Goal: Information Seeking & Learning: Learn about a topic

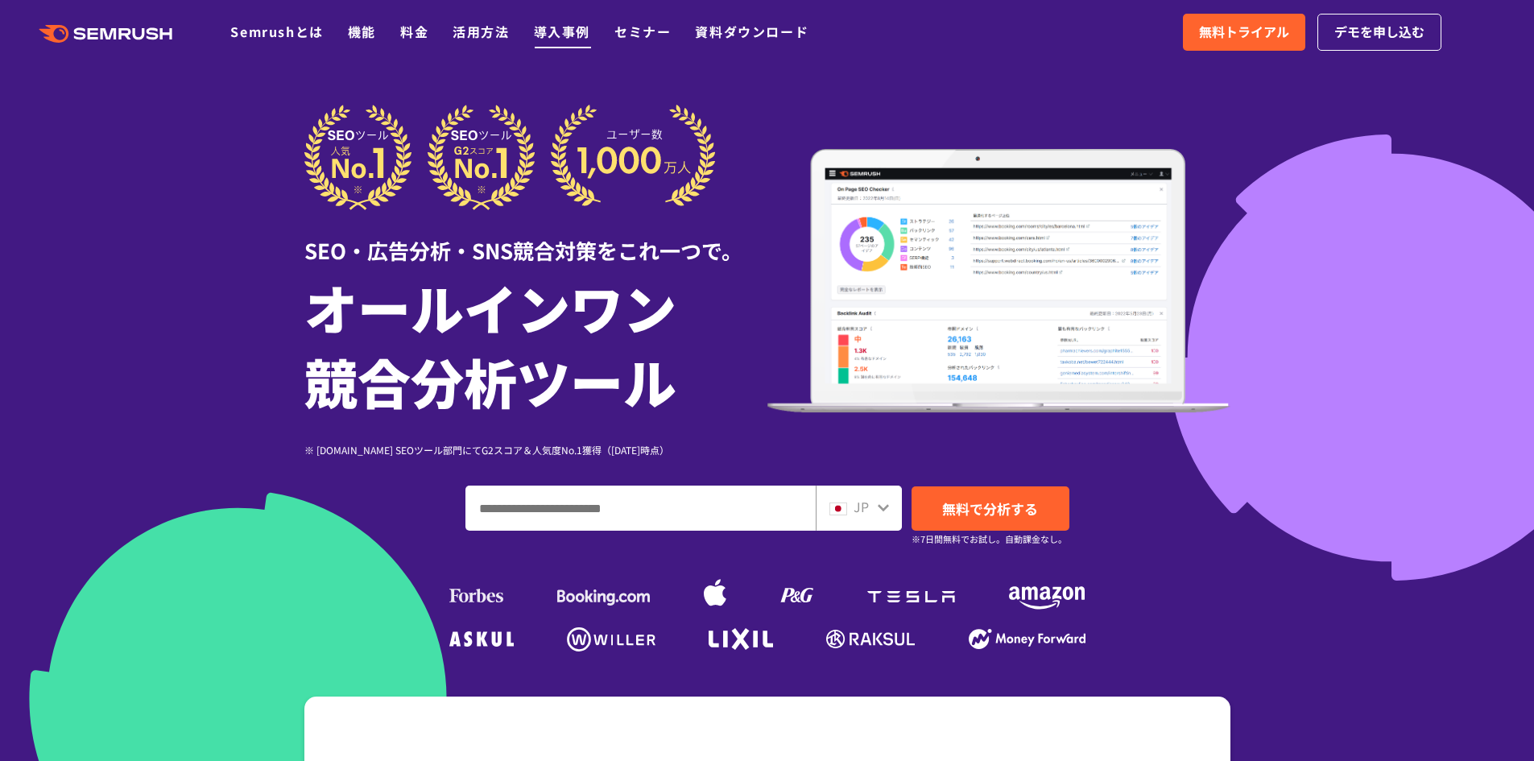
click at [545, 34] on link "導入事例" at bounding box center [562, 31] width 56 height 19
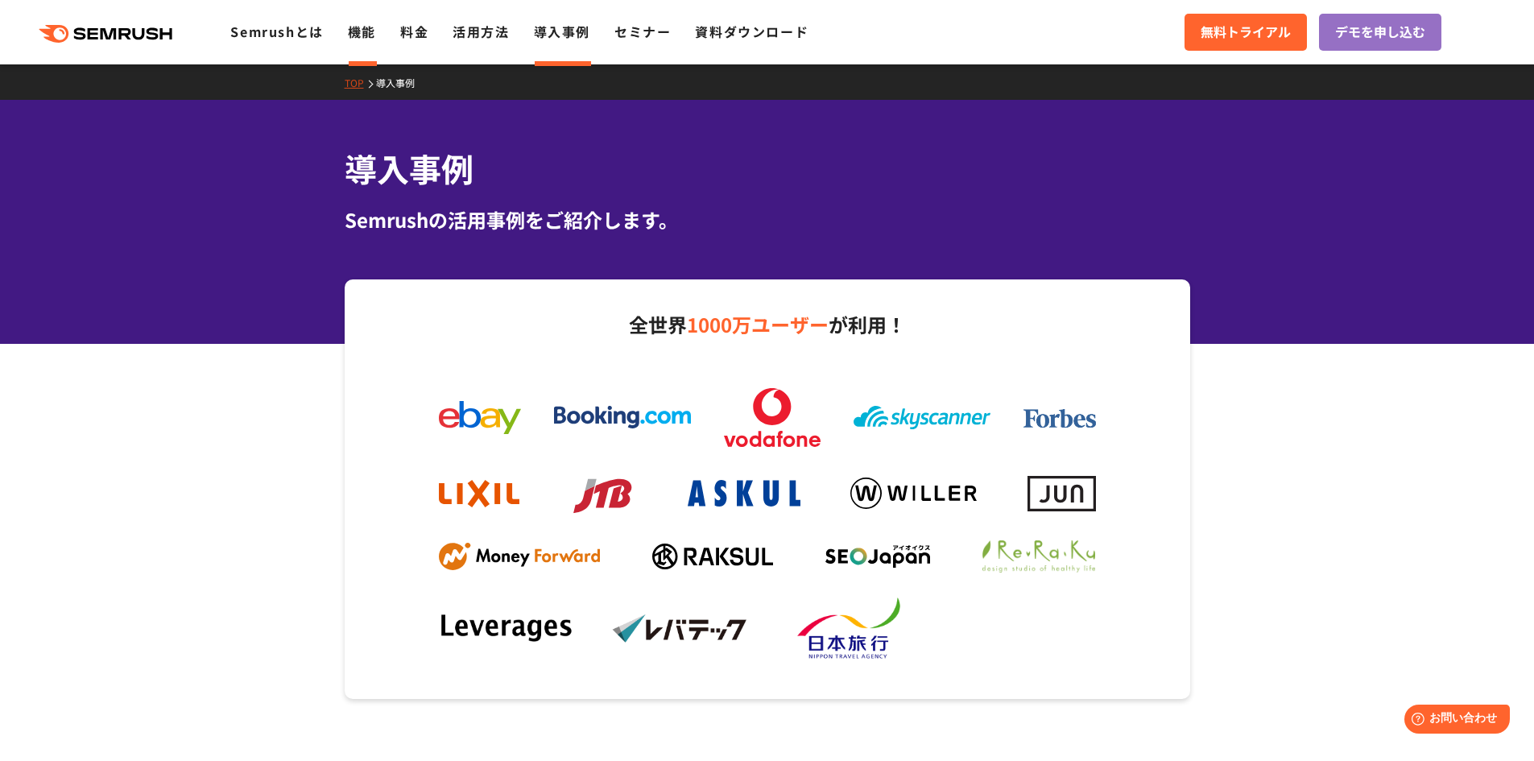
click at [363, 39] on link "機能" at bounding box center [362, 31] width 28 height 19
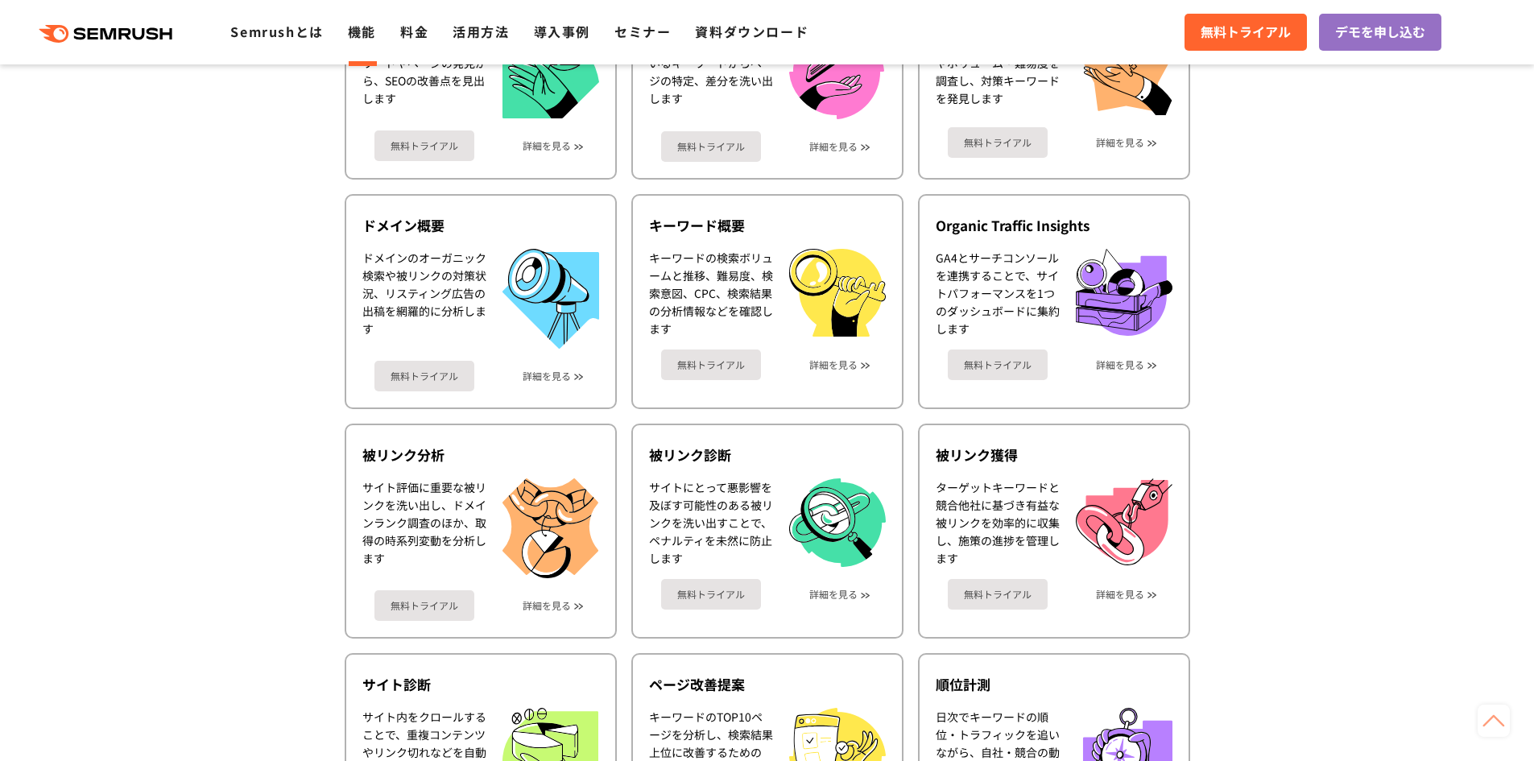
scroll to position [564, 0]
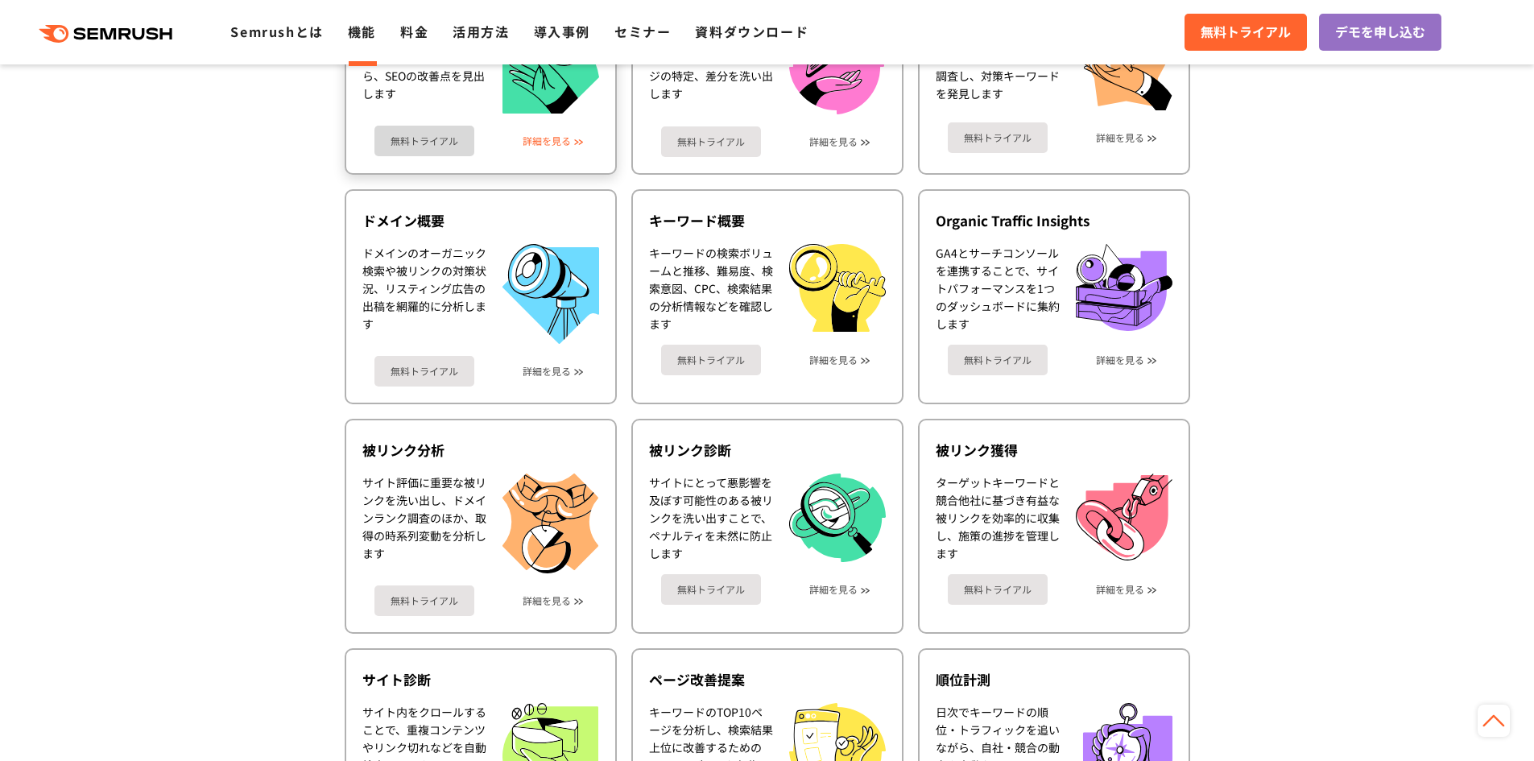
click at [557, 137] on link "詳細を見る" at bounding box center [547, 140] width 48 height 11
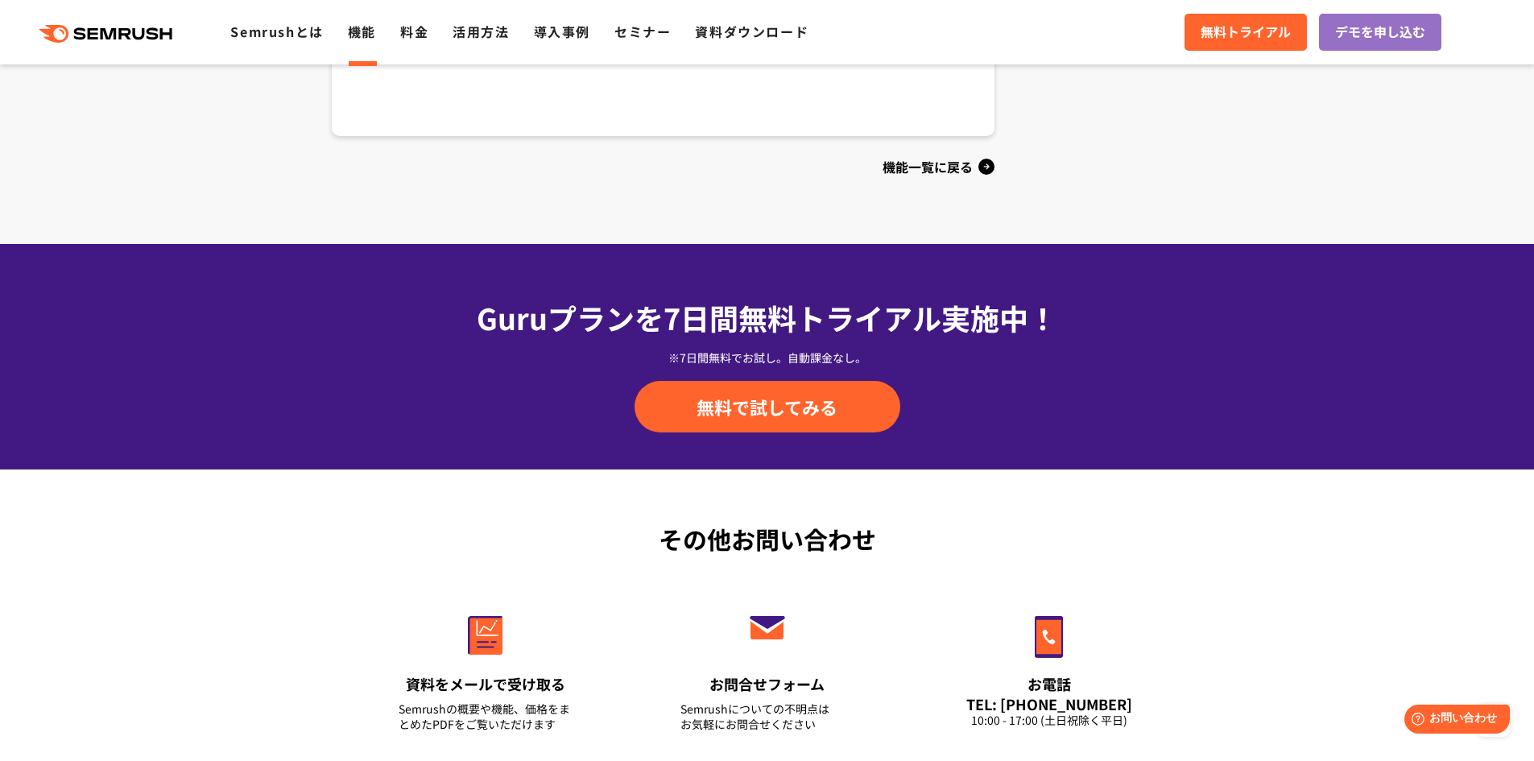
scroll to position [1933, 0]
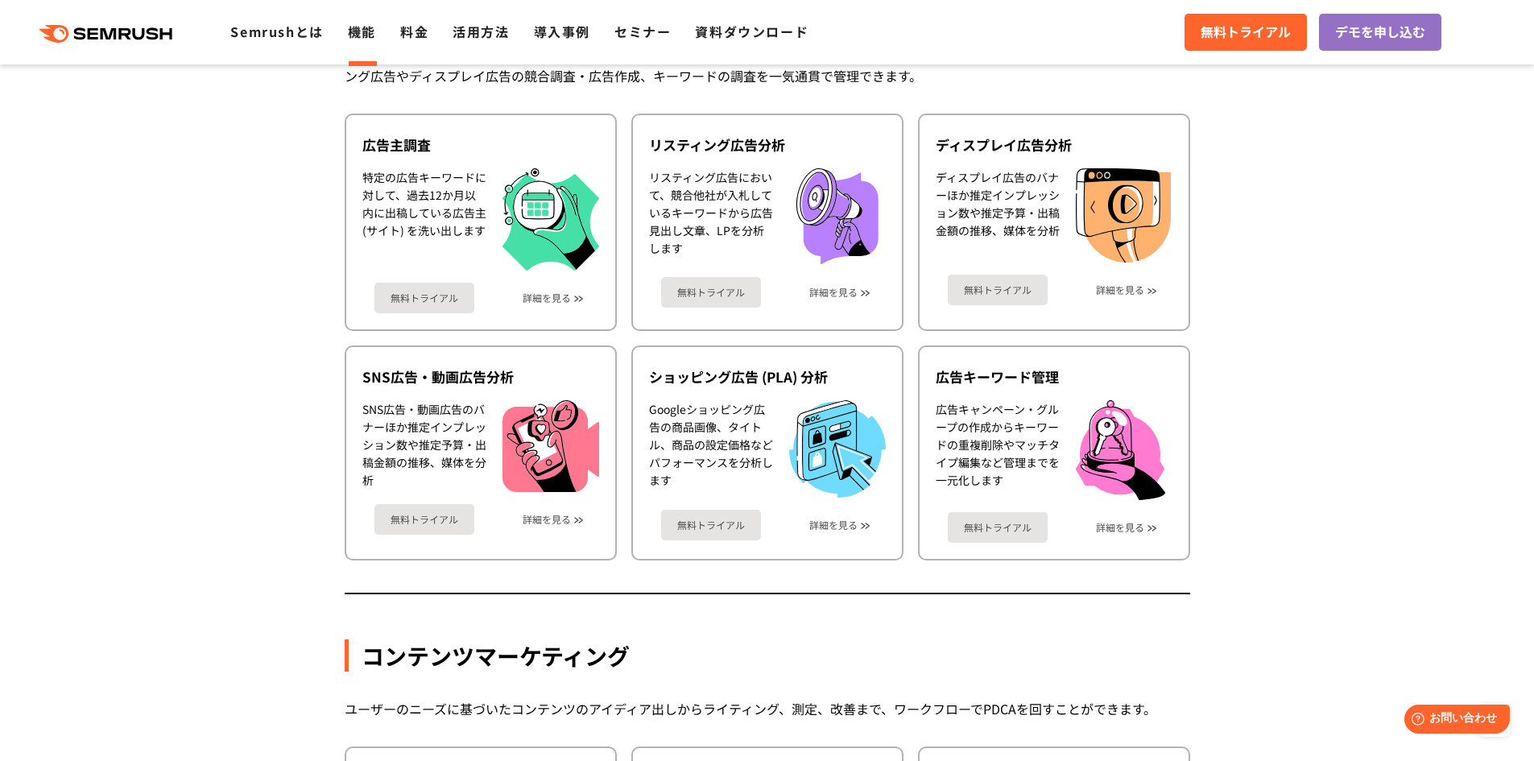
scroll to position [1530, 0]
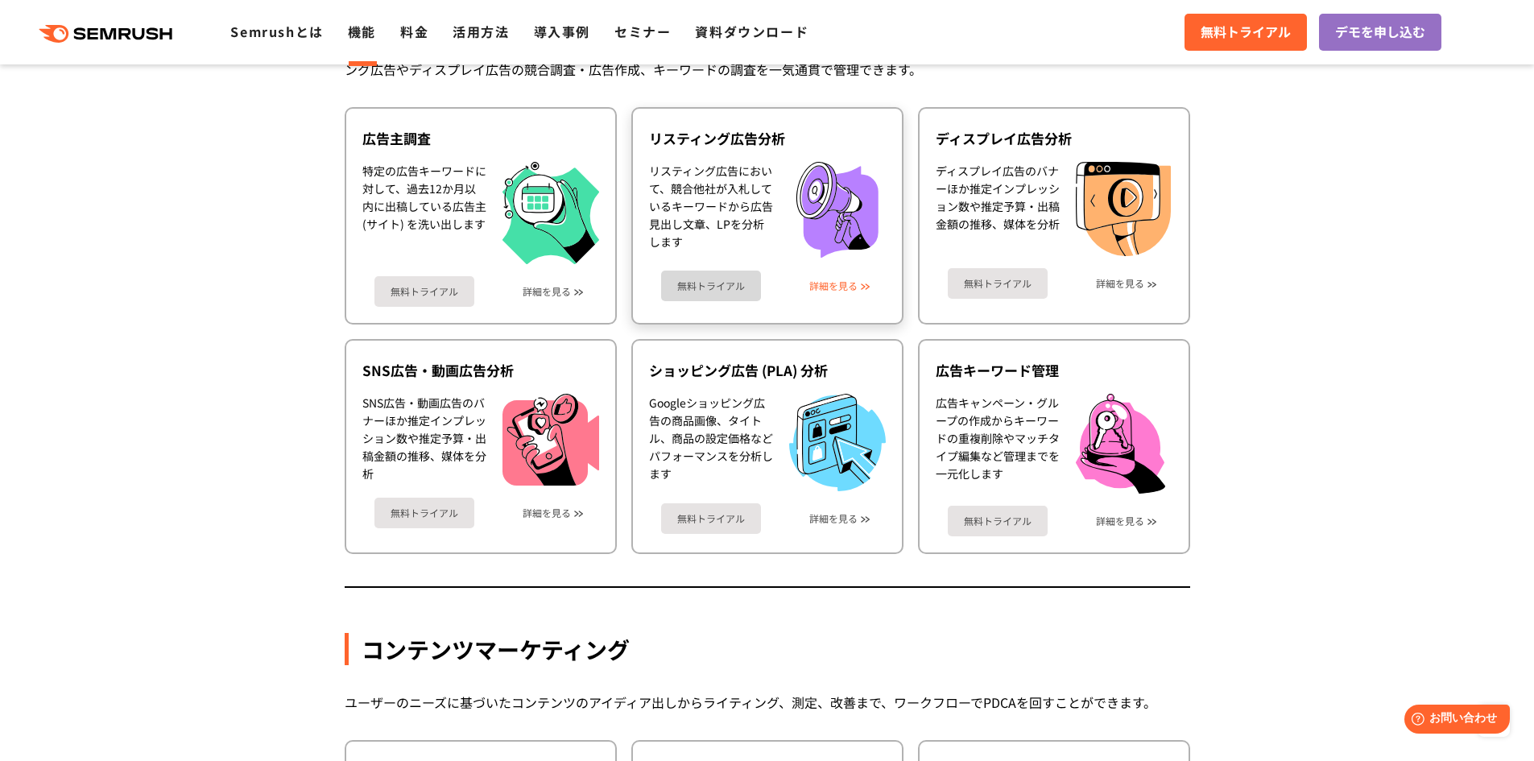
click at [836, 283] on link "詳細を見る" at bounding box center [833, 285] width 48 height 11
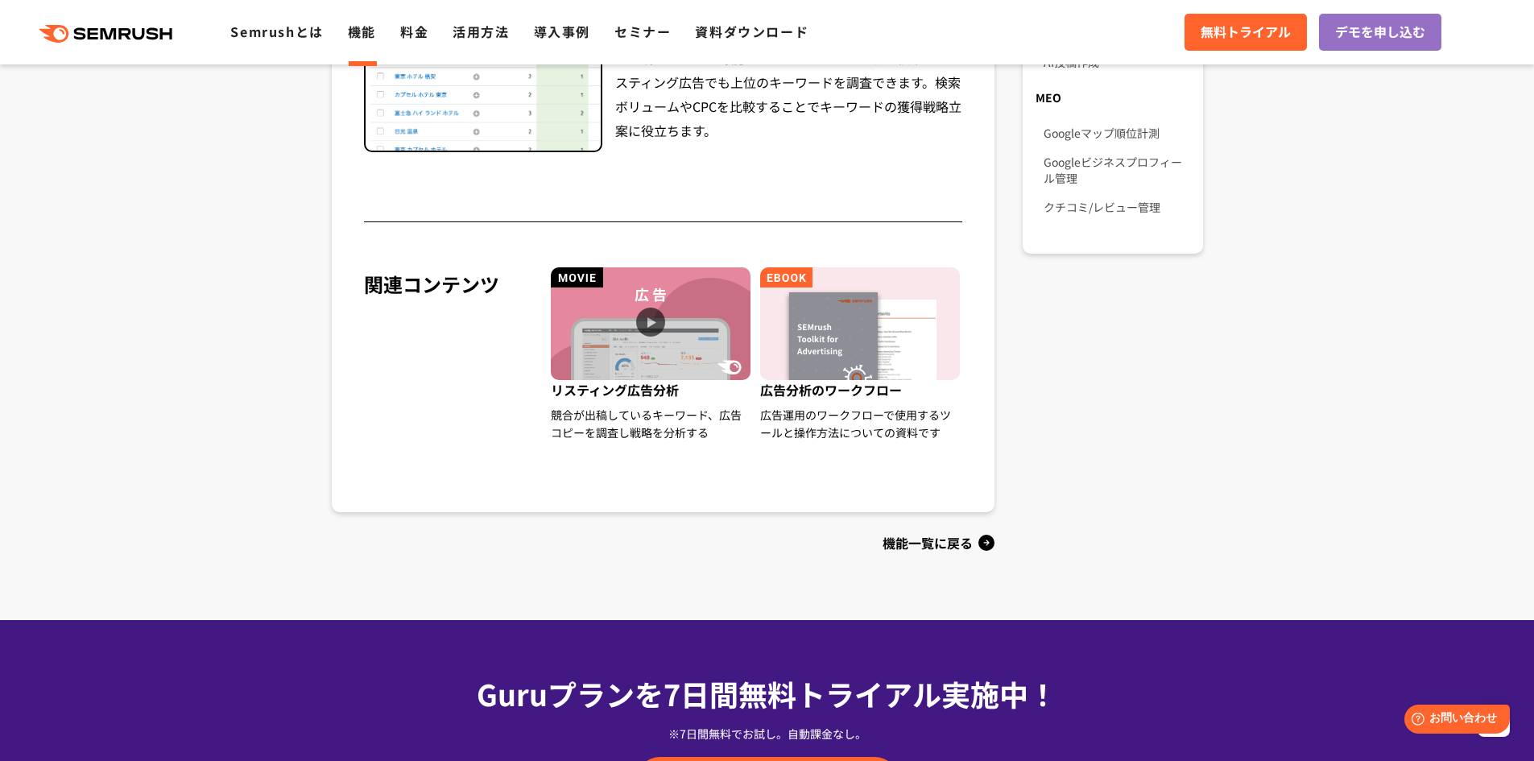
scroll to position [1369, 0]
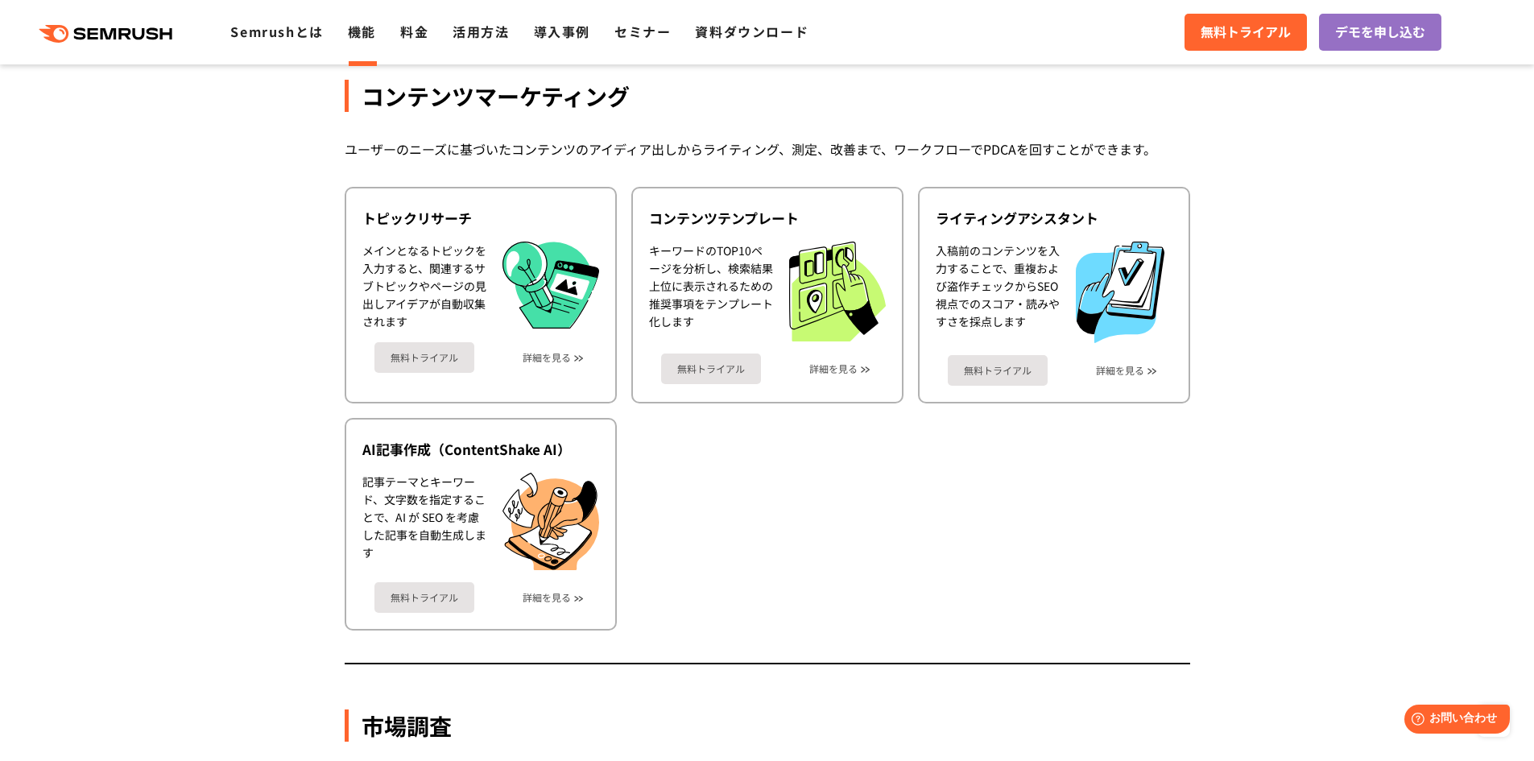
scroll to position [2095, 0]
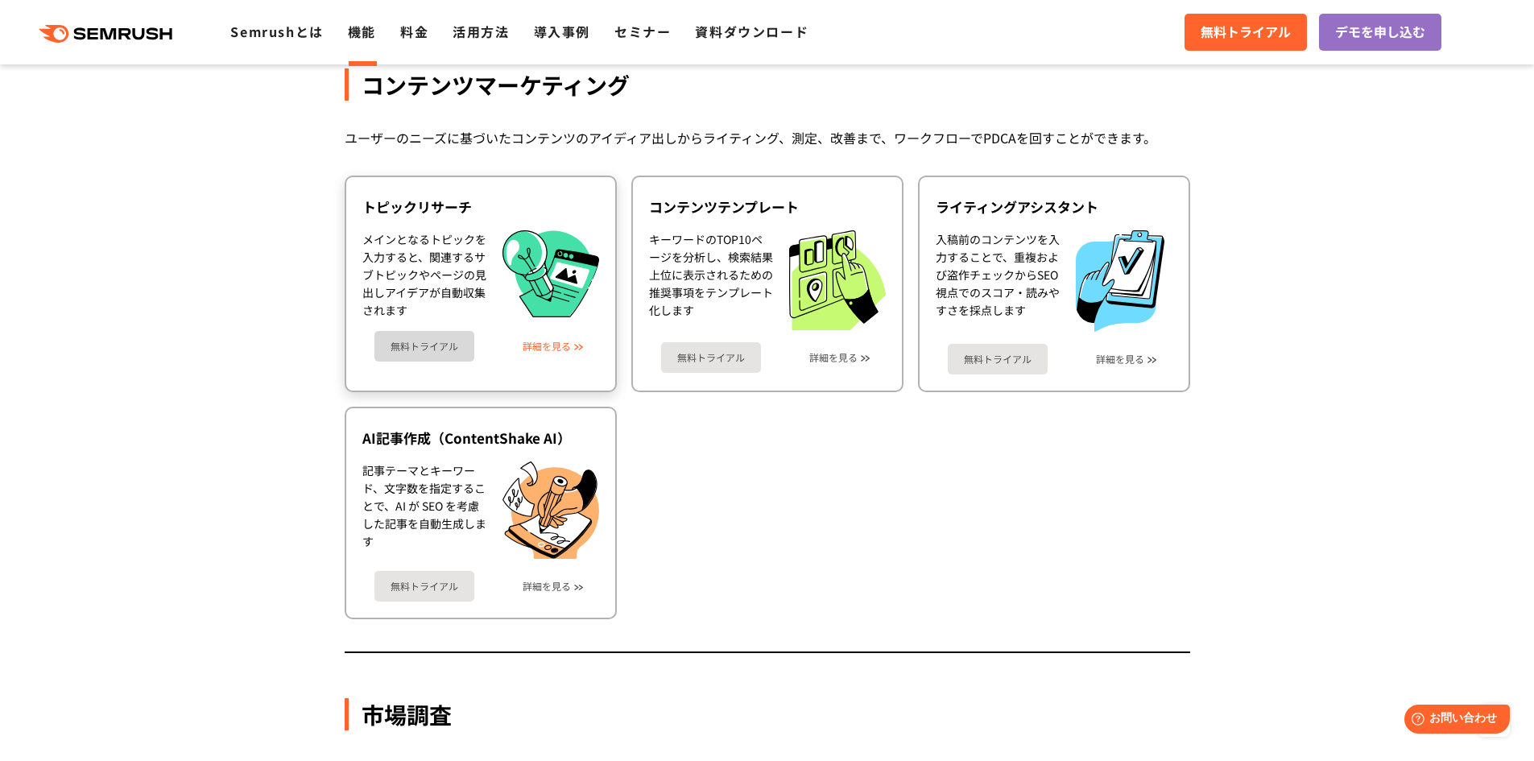
click at [563, 348] on link "詳細を見る" at bounding box center [547, 346] width 48 height 11
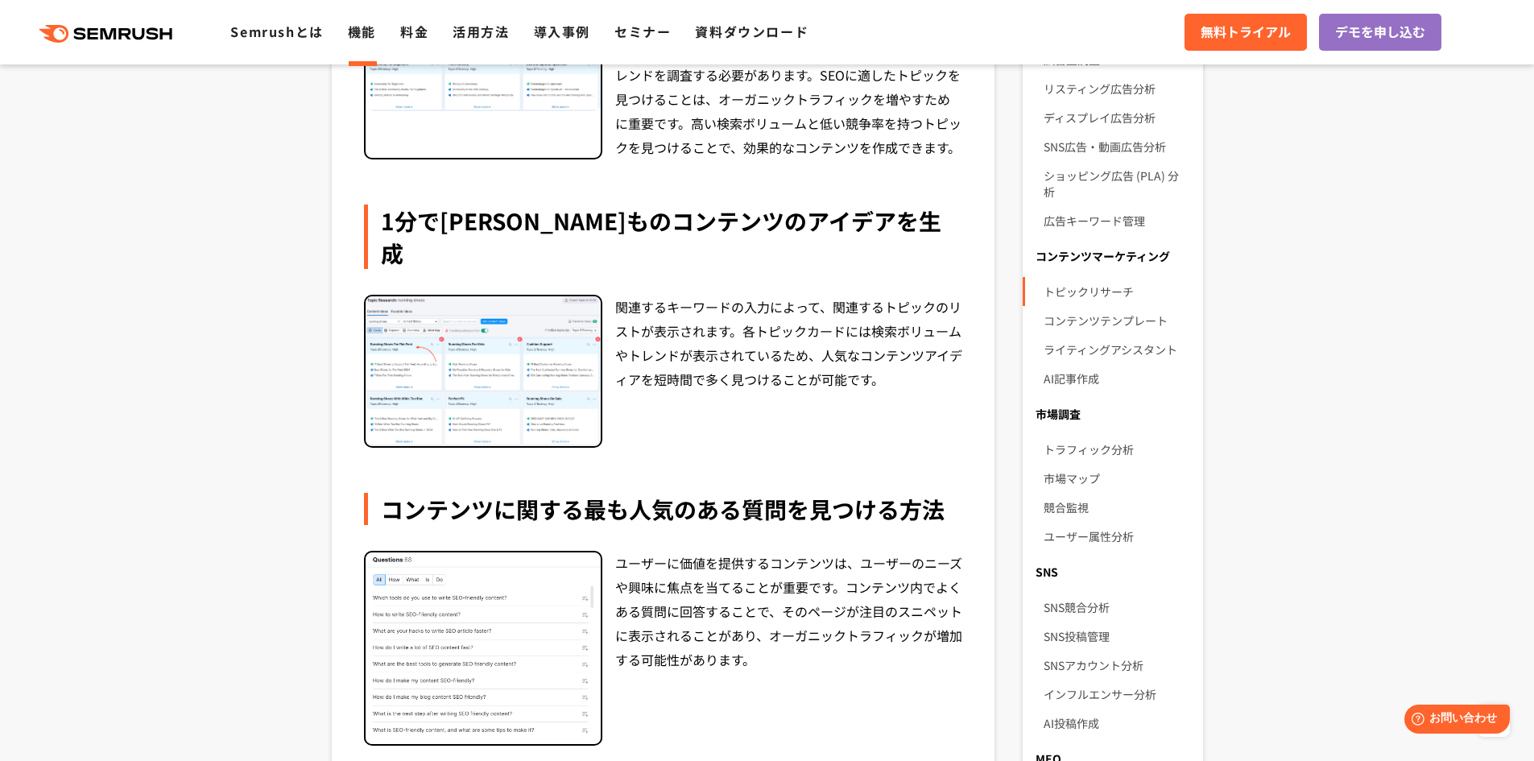
scroll to position [725, 0]
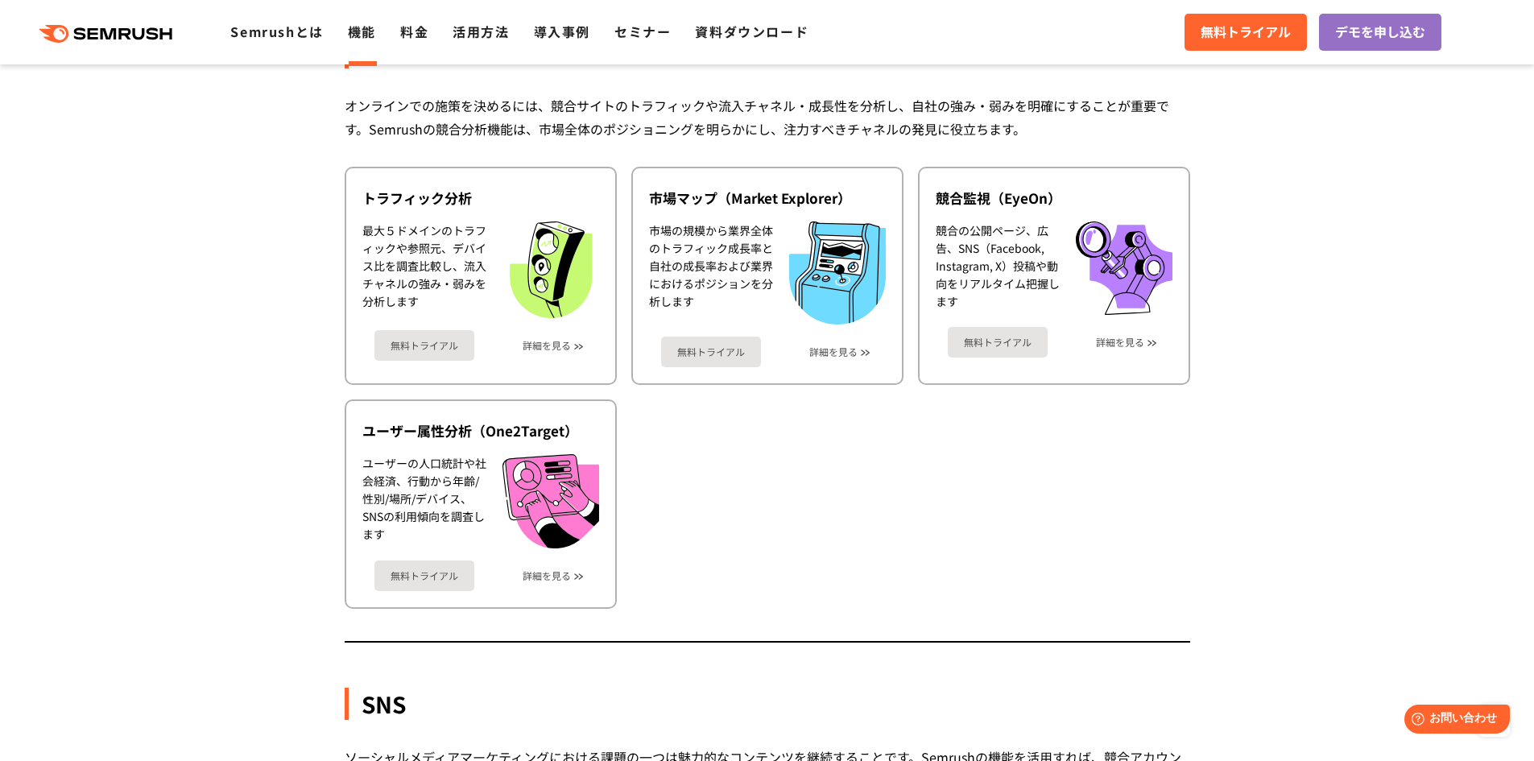
scroll to position [2764, 0]
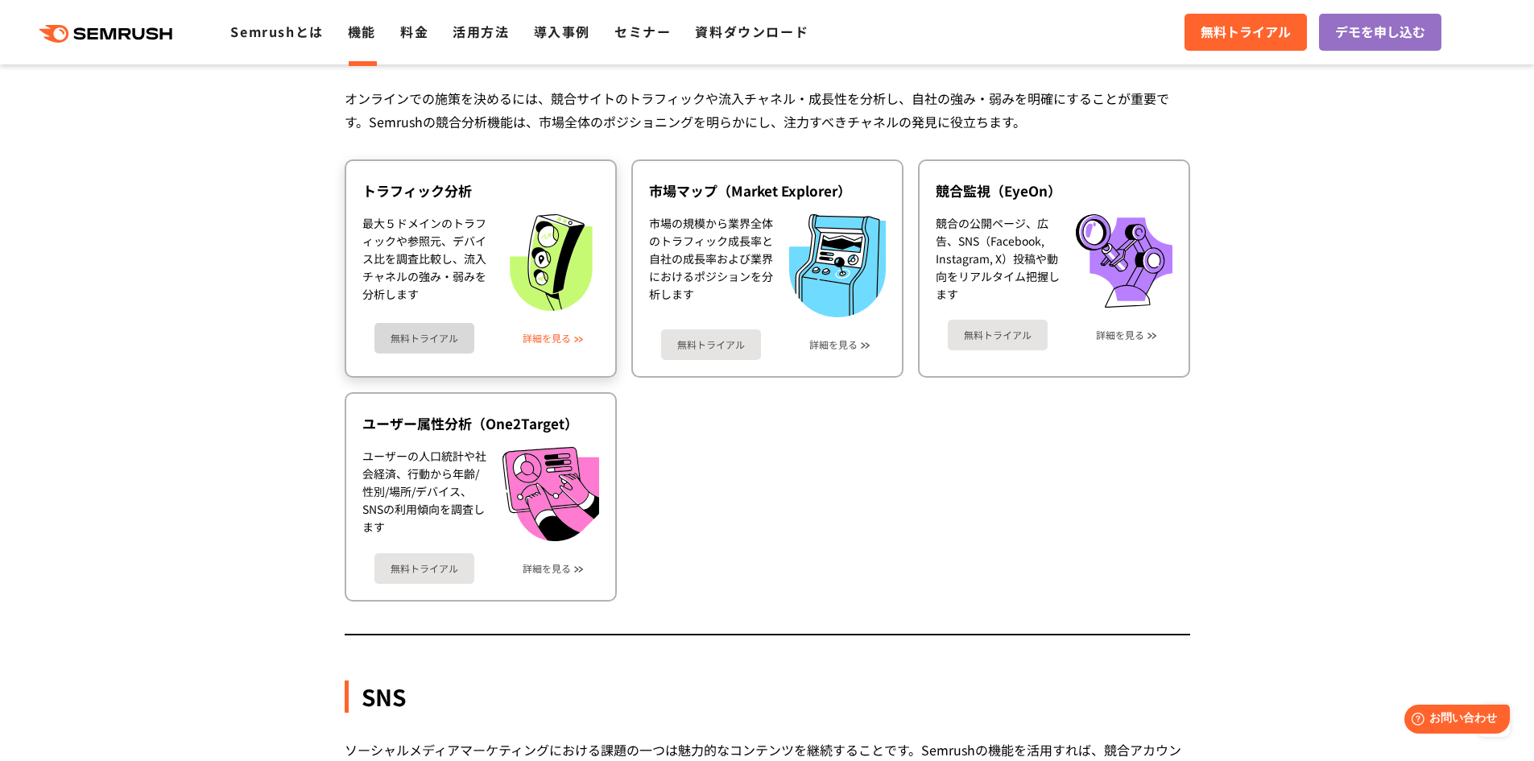
click at [552, 341] on link "詳細を見る" at bounding box center [547, 338] width 48 height 11
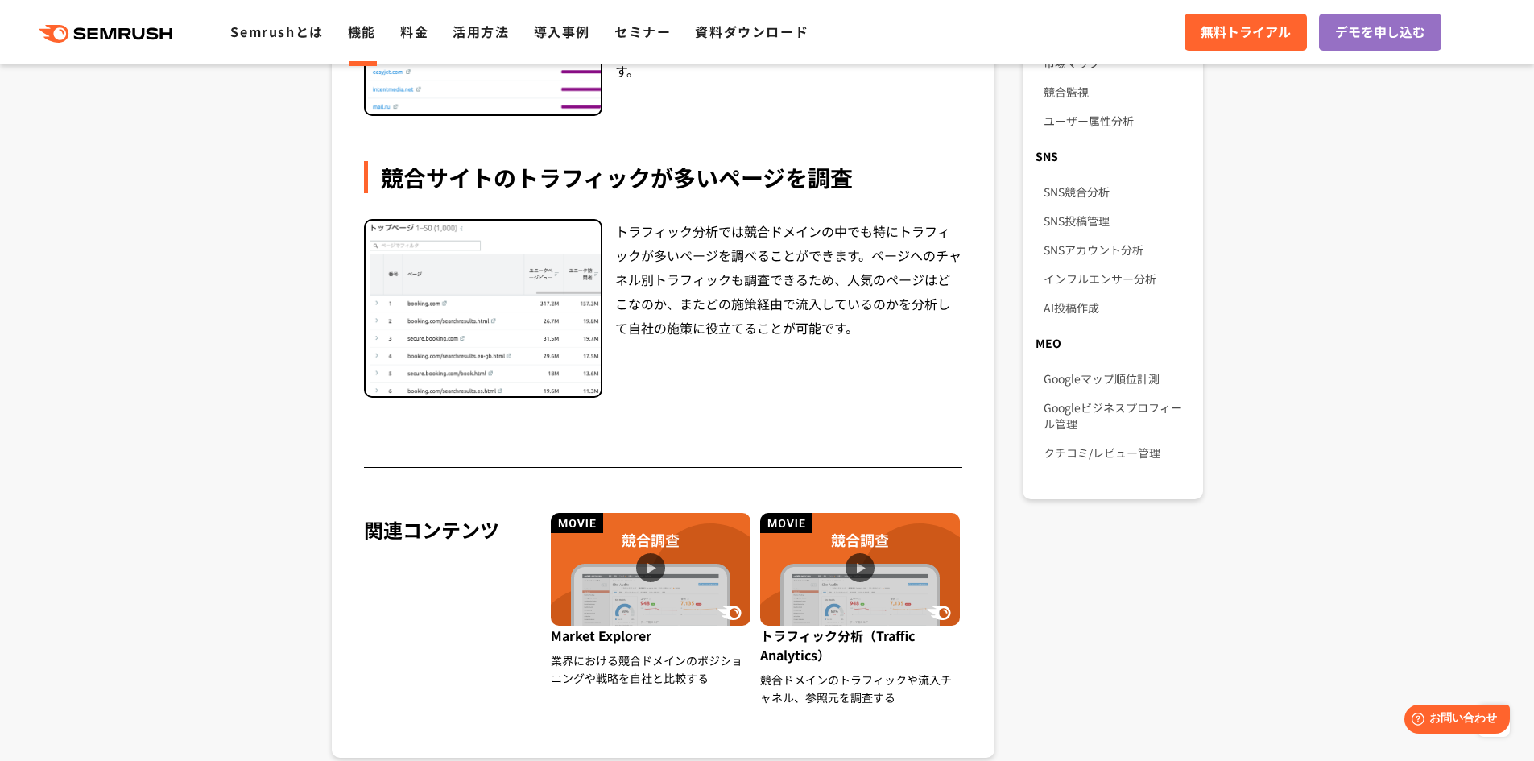
scroll to position [1127, 0]
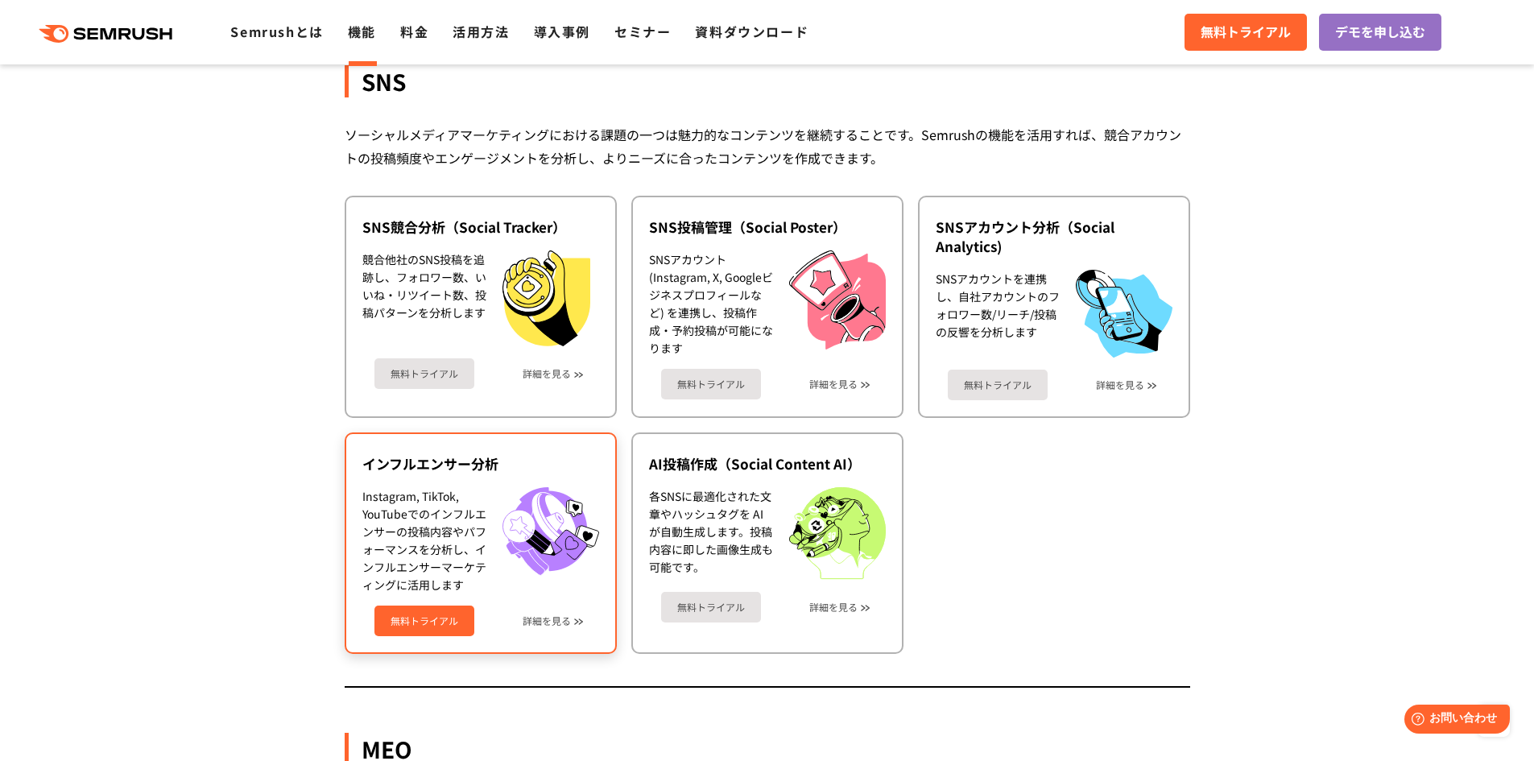
scroll to position [3408, 0]
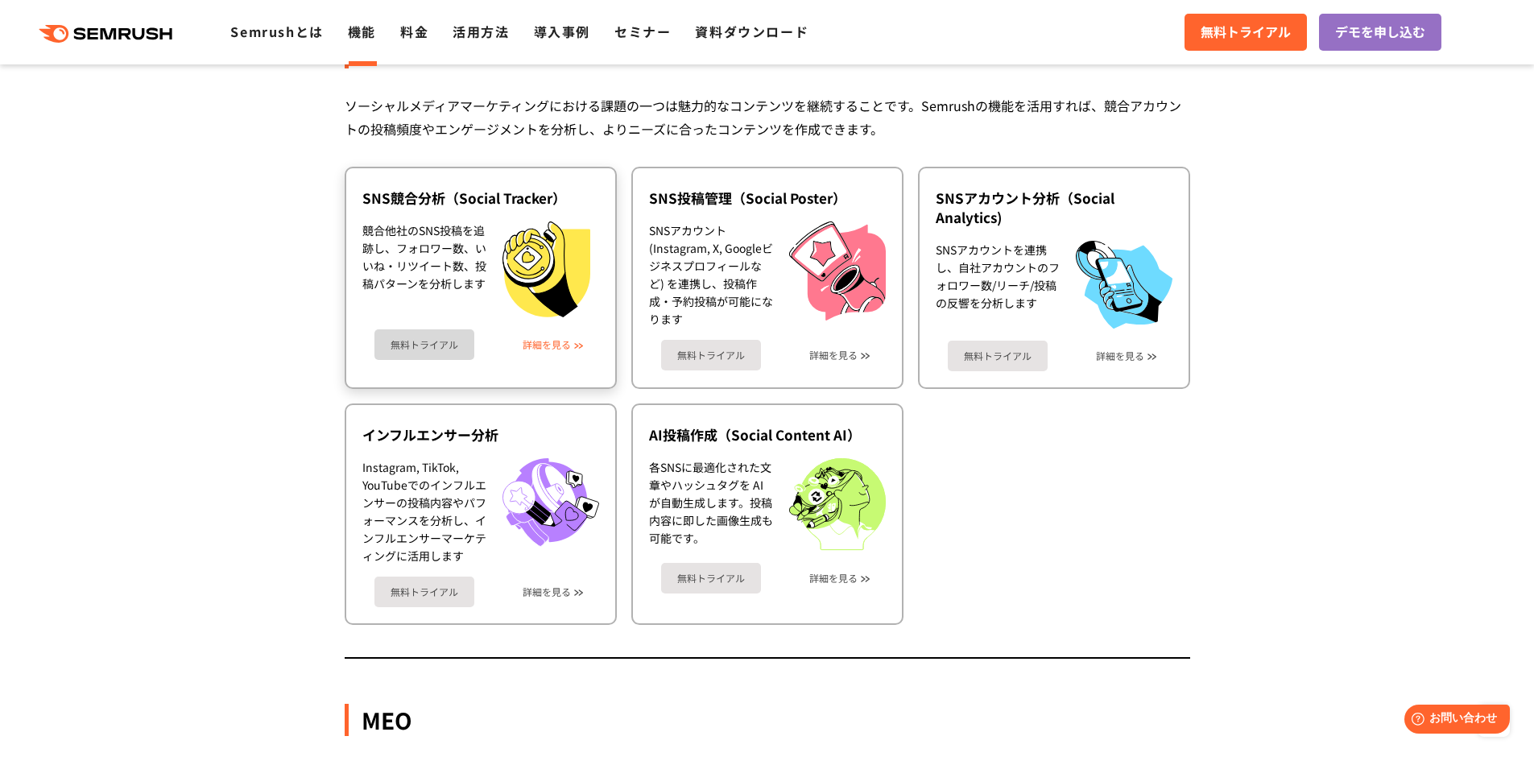
click at [560, 345] on link "詳細を見る" at bounding box center [547, 344] width 48 height 11
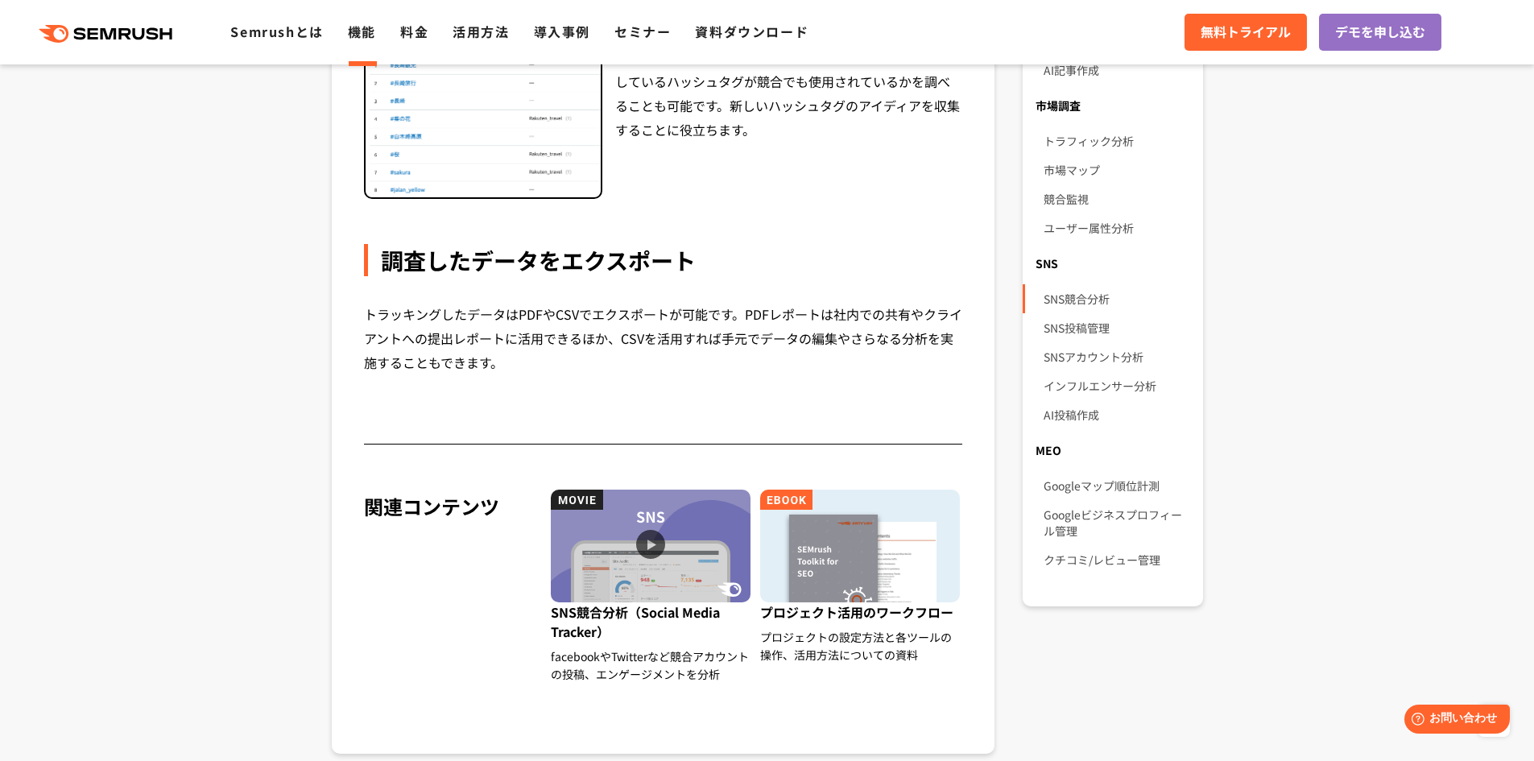
scroll to position [1047, 0]
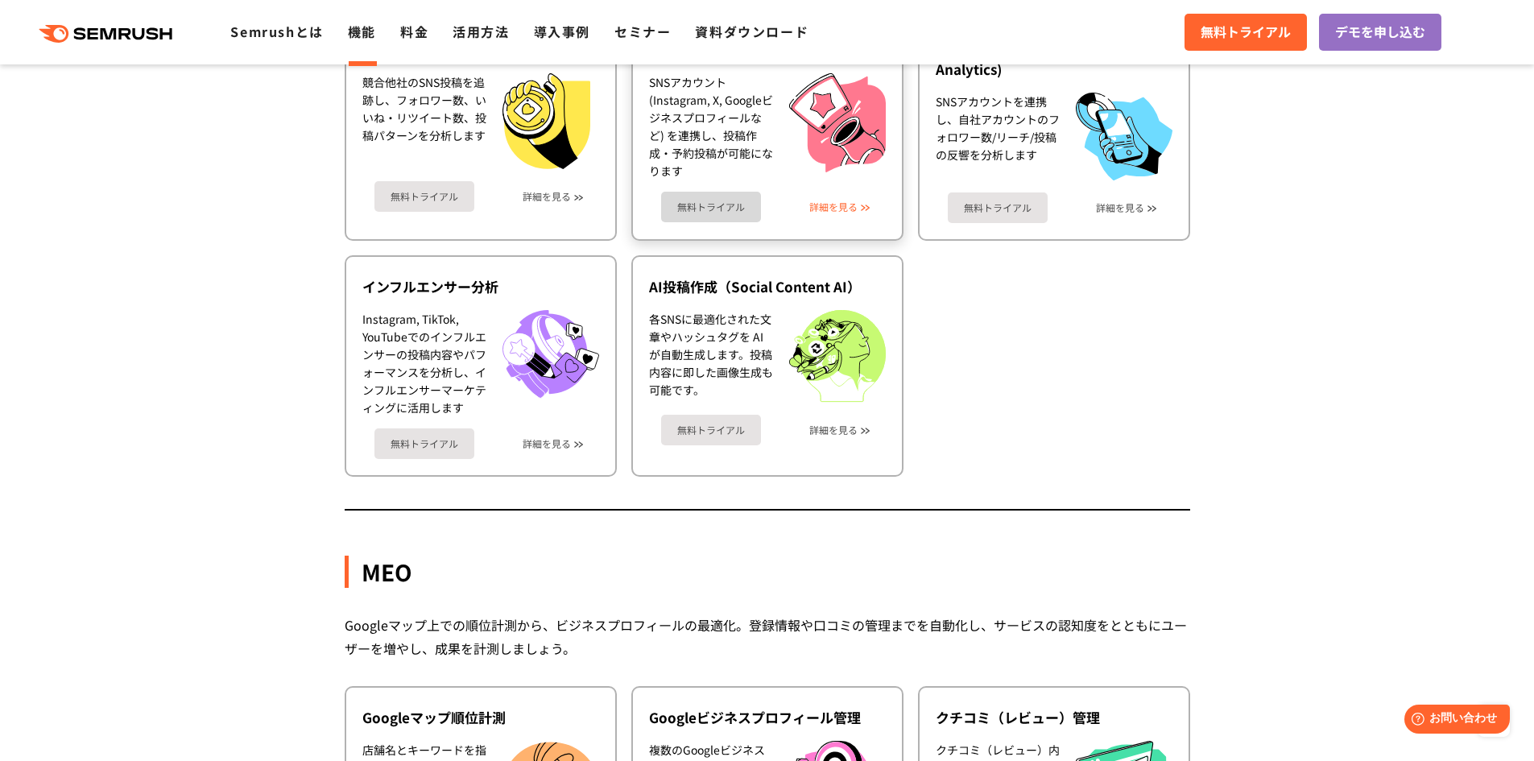
scroll to position [3569, 0]
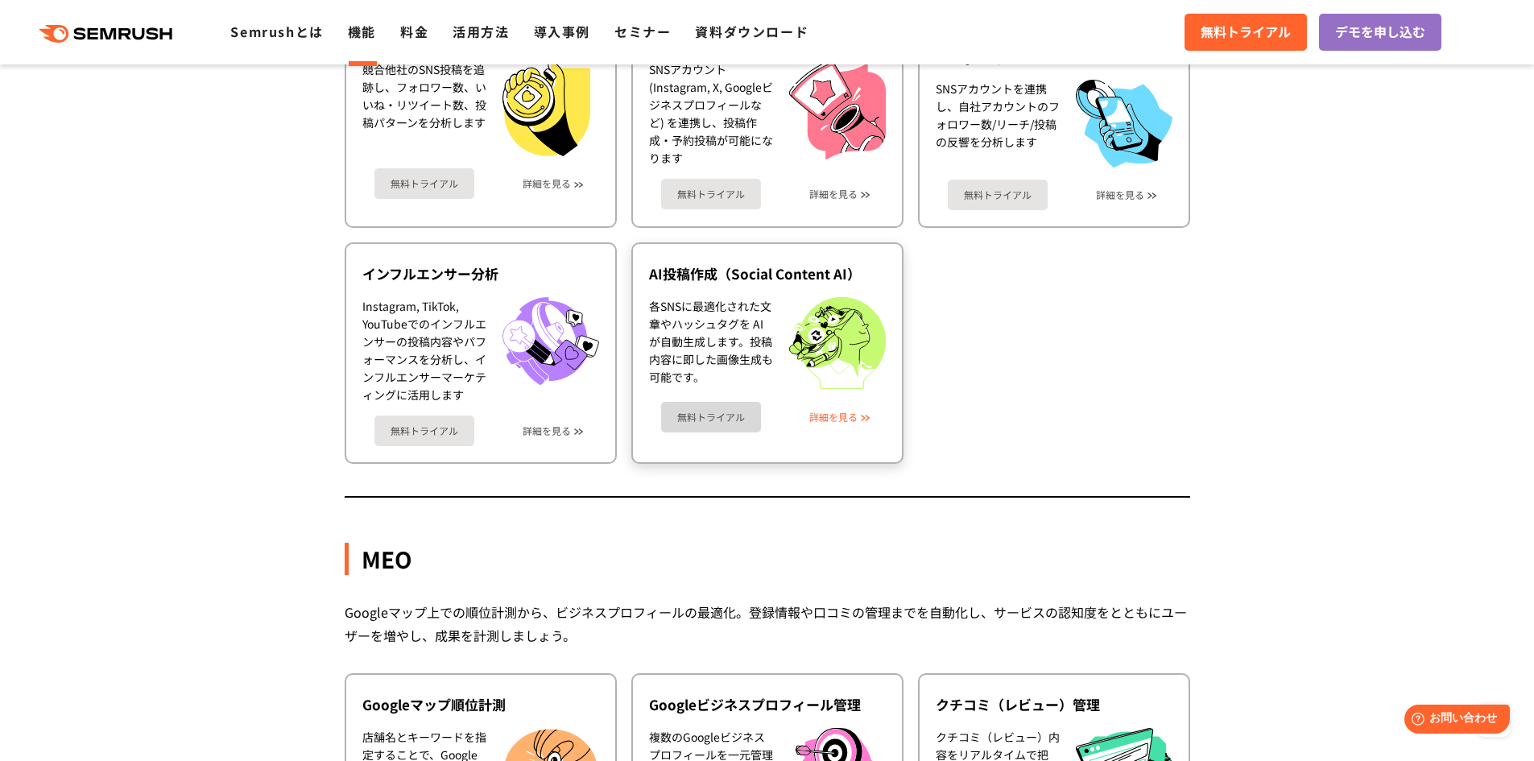
click at [838, 417] on link "詳細を見る" at bounding box center [833, 416] width 48 height 11
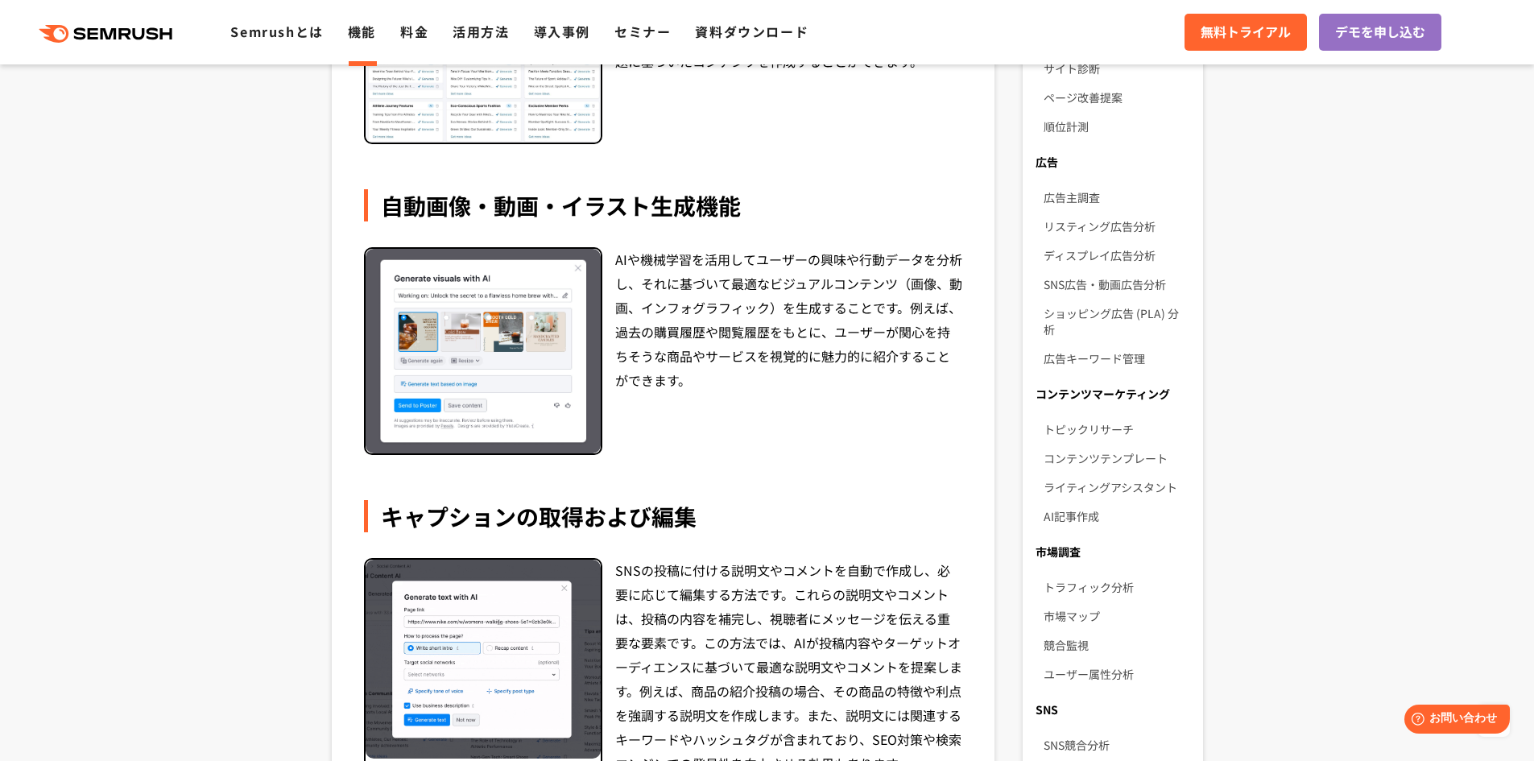
scroll to position [564, 0]
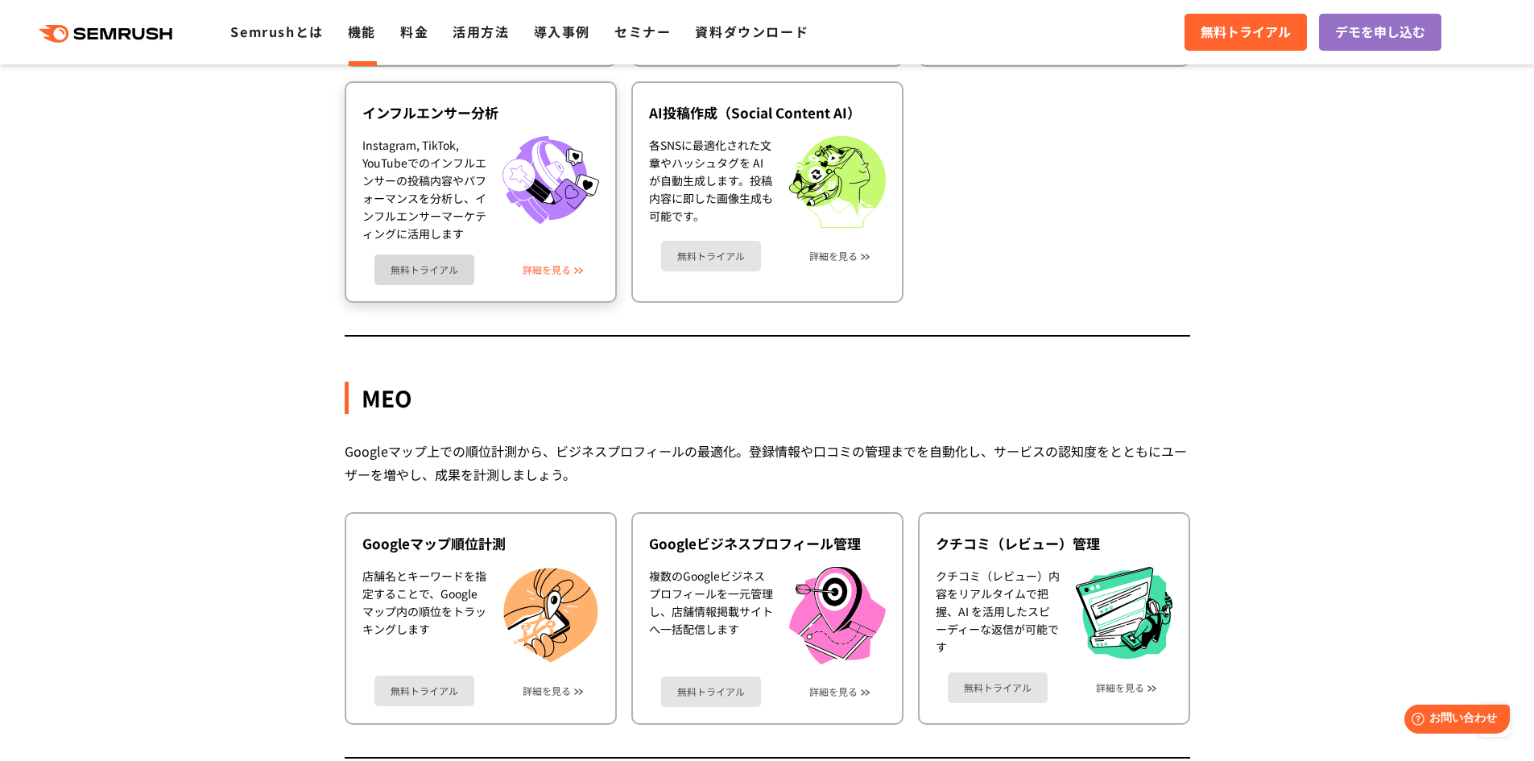
click at [551, 266] on link "詳細を見る" at bounding box center [547, 269] width 48 height 11
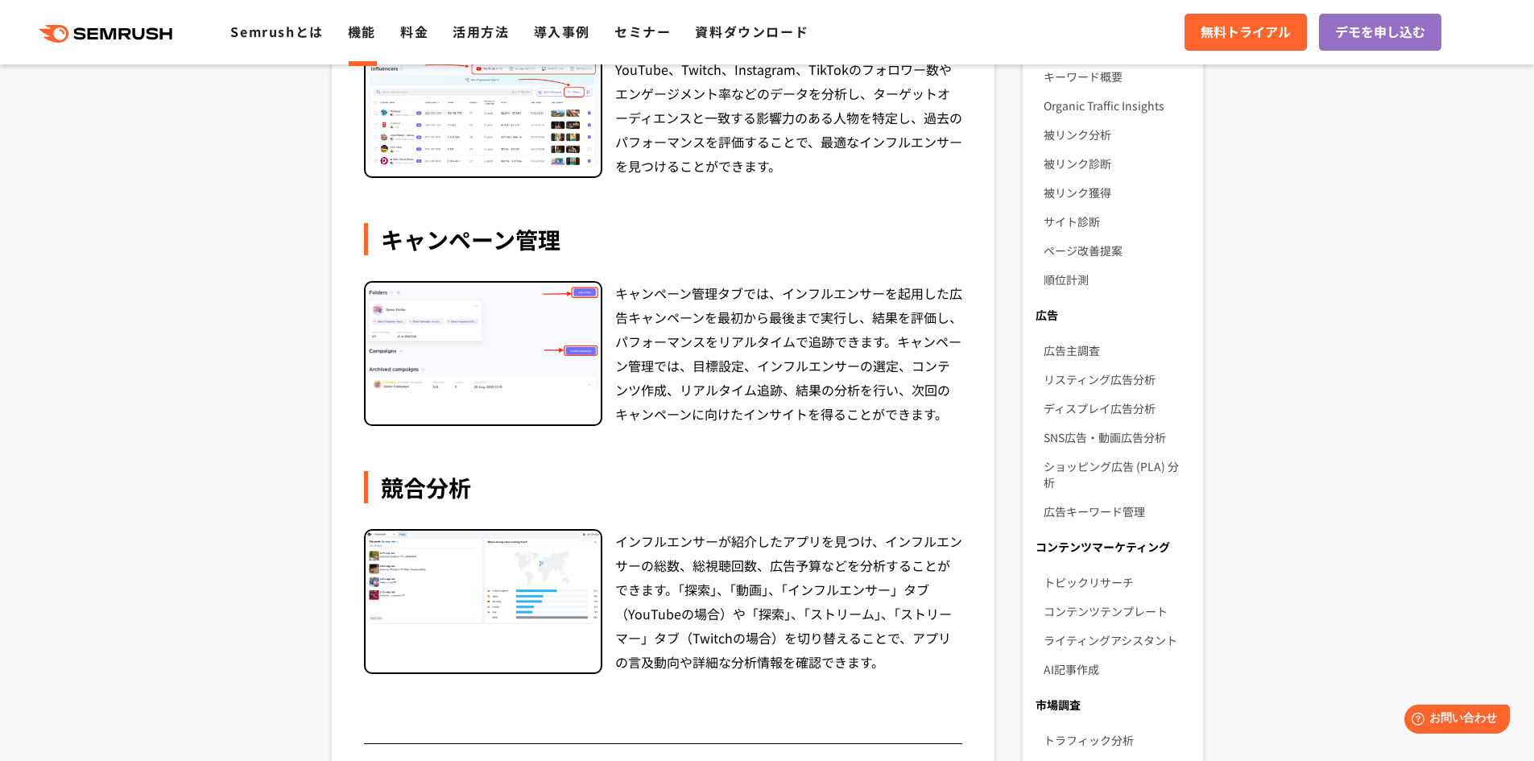
scroll to position [403, 0]
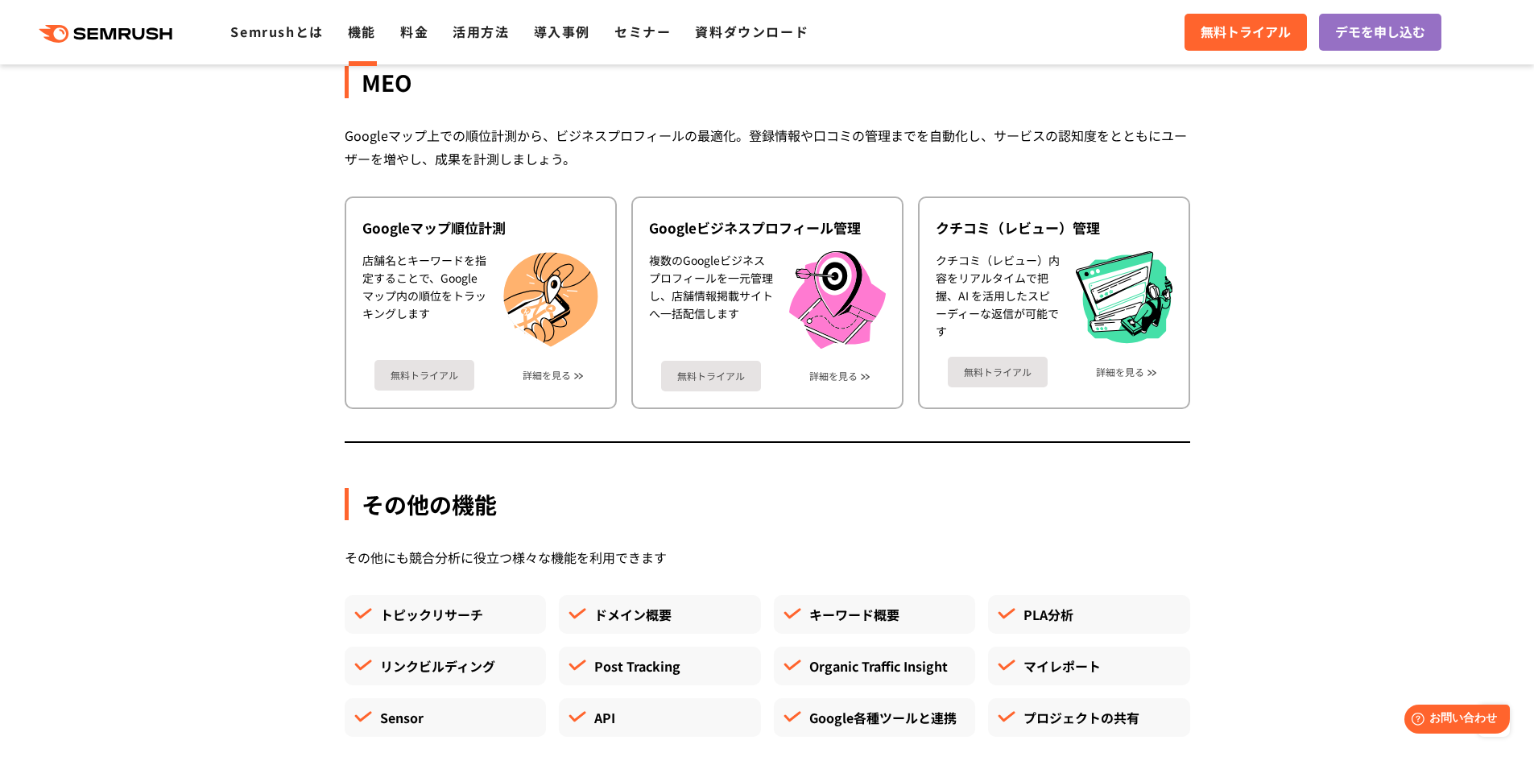
scroll to position [4052, 0]
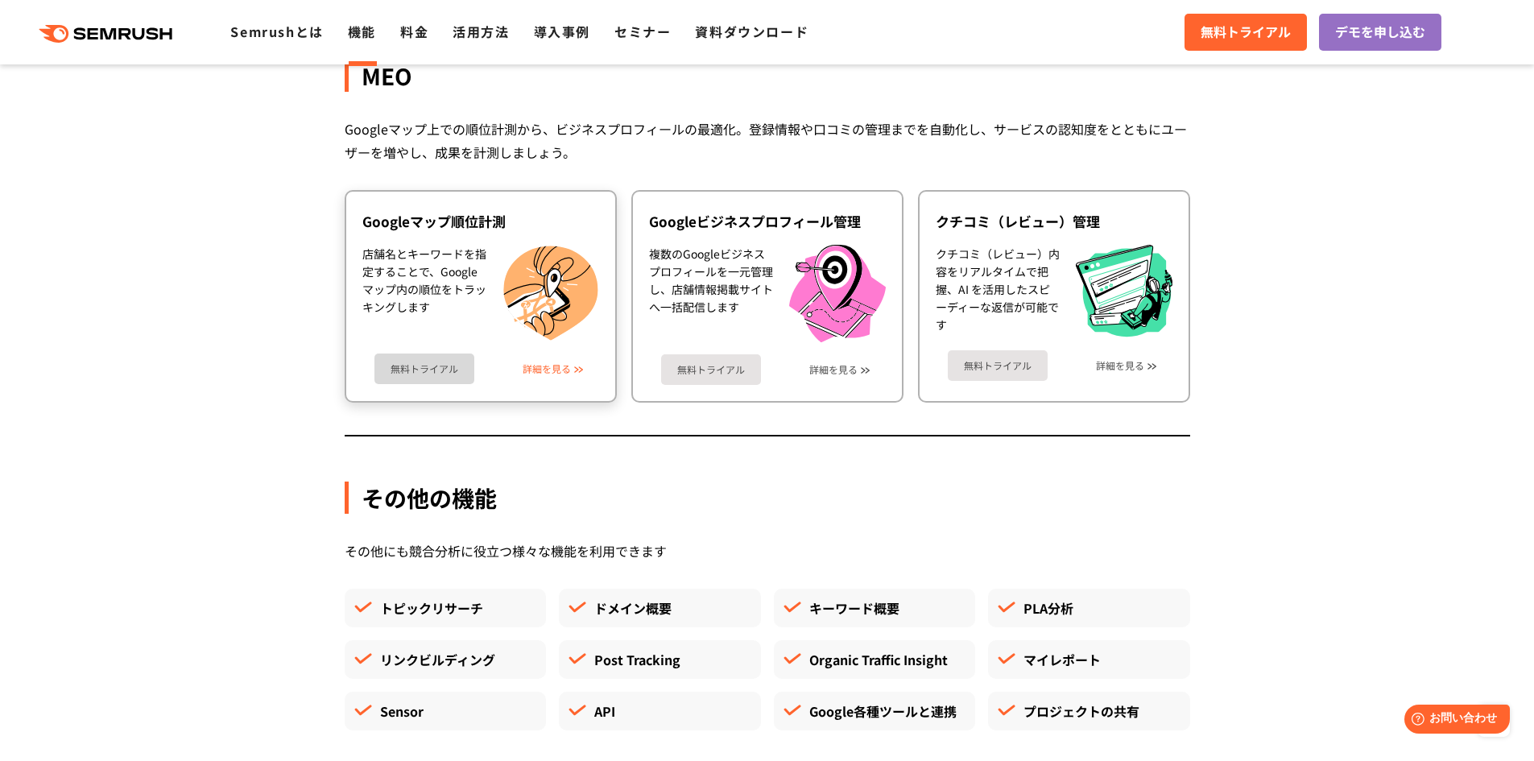
click at [560, 367] on link "詳細を見る" at bounding box center [547, 368] width 48 height 11
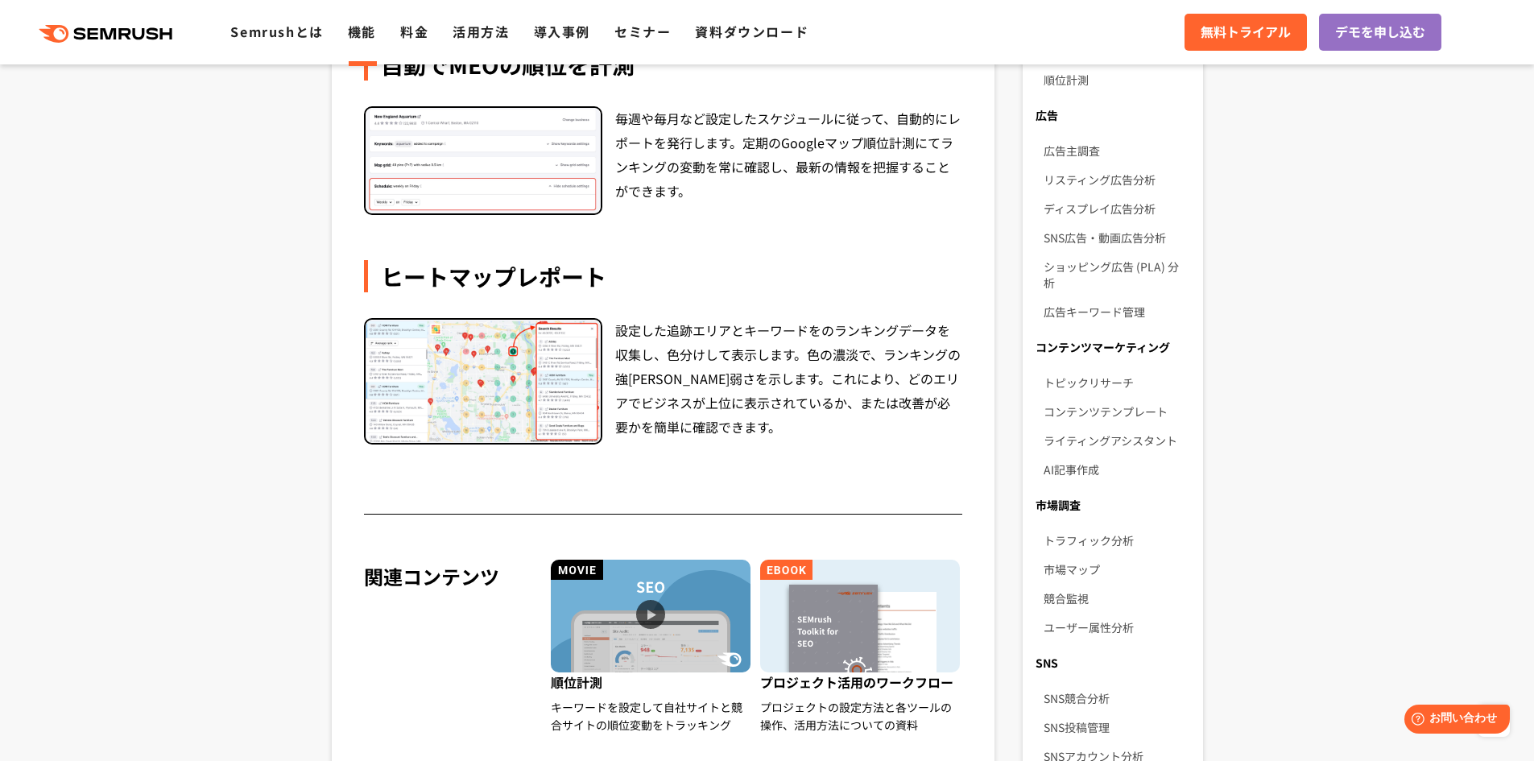
scroll to position [564, 0]
